Goal: Task Accomplishment & Management: Use online tool/utility

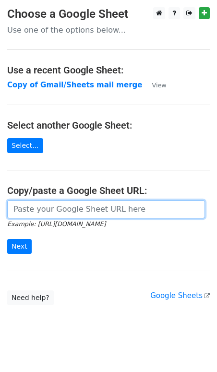
click at [24, 207] on input "url" at bounding box center [106, 209] width 198 height 18
type input "https://docs.google.com/spreadsheets/d/1ybbIjyPz1an0o7E-vwBCI0k67XoCnZBdwl8FpVm…"
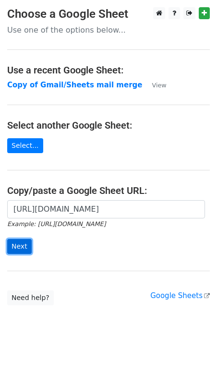
click at [13, 248] on input "Next" at bounding box center [19, 246] width 24 height 15
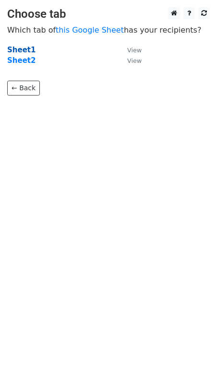
click at [20, 51] on strong "Sheet1" at bounding box center [21, 50] width 28 height 9
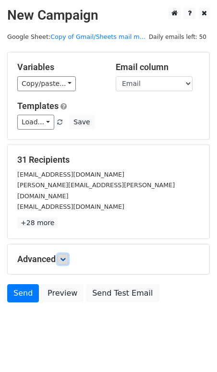
click at [62, 256] on icon at bounding box center [63, 259] width 6 height 6
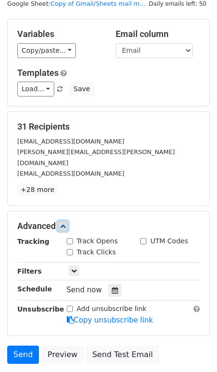
scroll to position [53, 0]
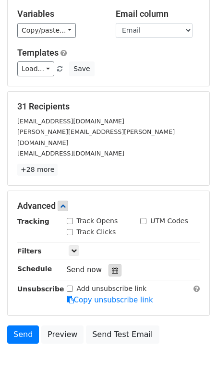
click at [113, 264] on div at bounding box center [114, 270] width 13 height 12
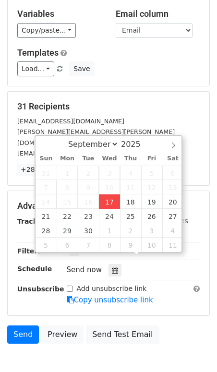
type input "[DATE] 12:00"
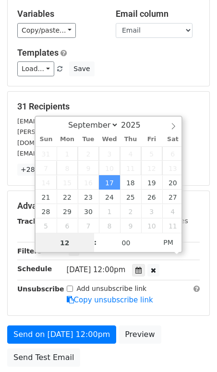
scroll to position [0, 0]
click at [70, 247] on input "12" at bounding box center [65, 242] width 59 height 19
type input "1"
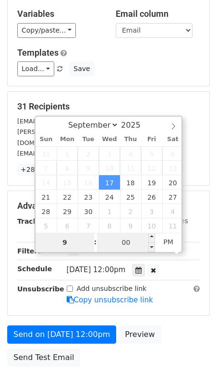
type input "9"
type input "[DATE] 21:00"
type input "09"
click at [124, 247] on input "00" at bounding box center [126, 242] width 59 height 19
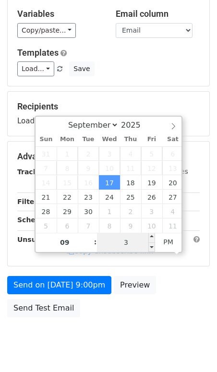
type input "30"
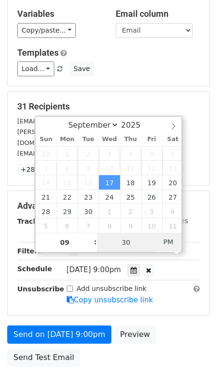
type input "[DATE] 09:30"
click at [169, 243] on span "AM" at bounding box center [168, 241] width 26 height 19
type input "30"
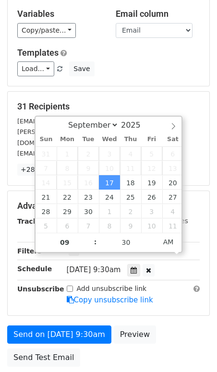
click at [169, 325] on div "Send on [DATE] 9:30am Preview Send Test Email" at bounding box center [108, 348] width 217 height 46
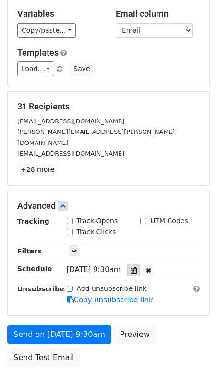
click at [140, 264] on div at bounding box center [133, 270] width 13 height 12
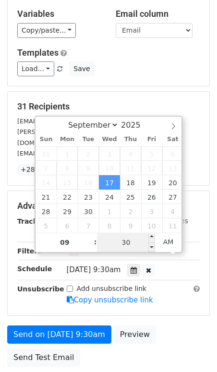
click at [131, 241] on input "30" at bounding box center [126, 242] width 59 height 19
type input "45"
type input "[DATE] 09:45"
click at [160, 325] on div "Send on [DATE] 9:30am Preview Send Test Email" at bounding box center [108, 348] width 217 height 46
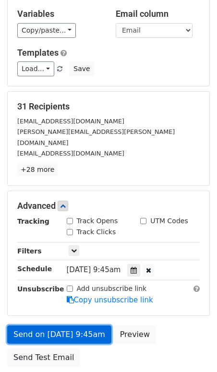
click at [70, 325] on link "Send on [DATE] 9:45am" at bounding box center [59, 334] width 104 height 18
